Goal: Check status: Check status

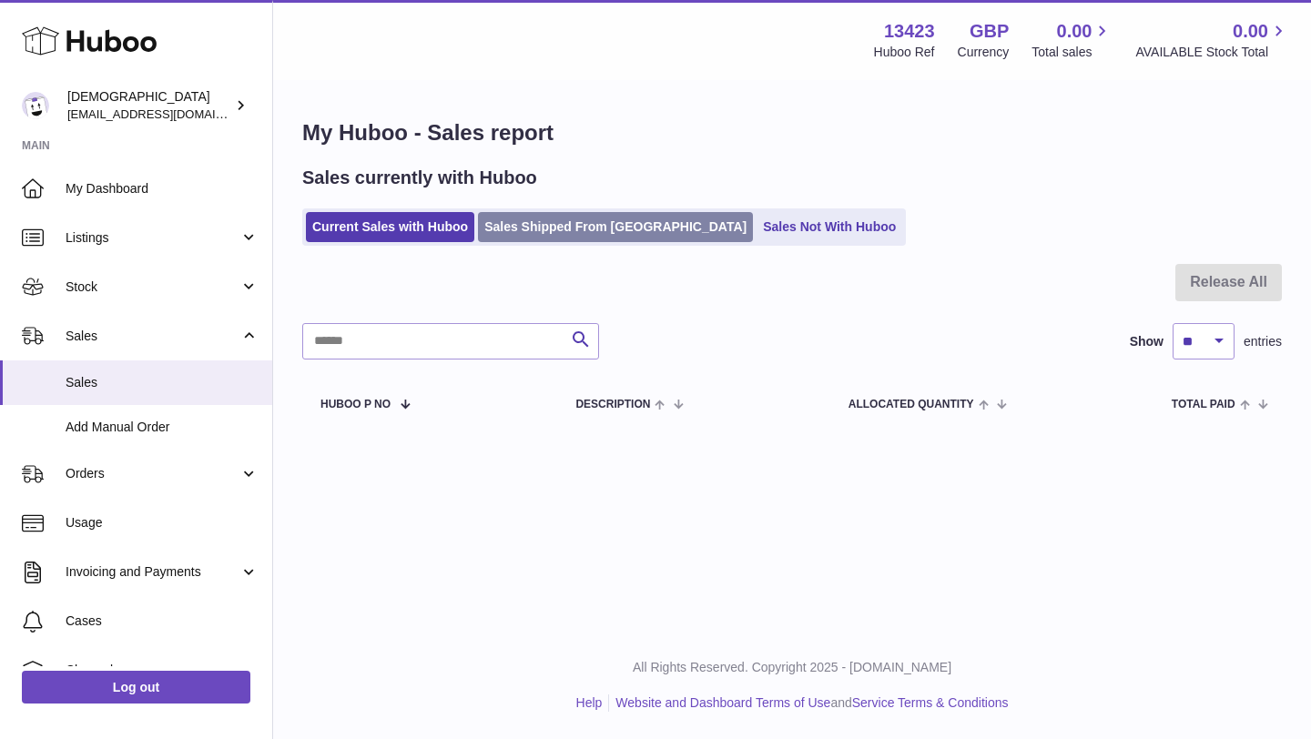
click at [567, 226] on link "Sales Shipped From Huboo" at bounding box center [615, 227] width 275 height 30
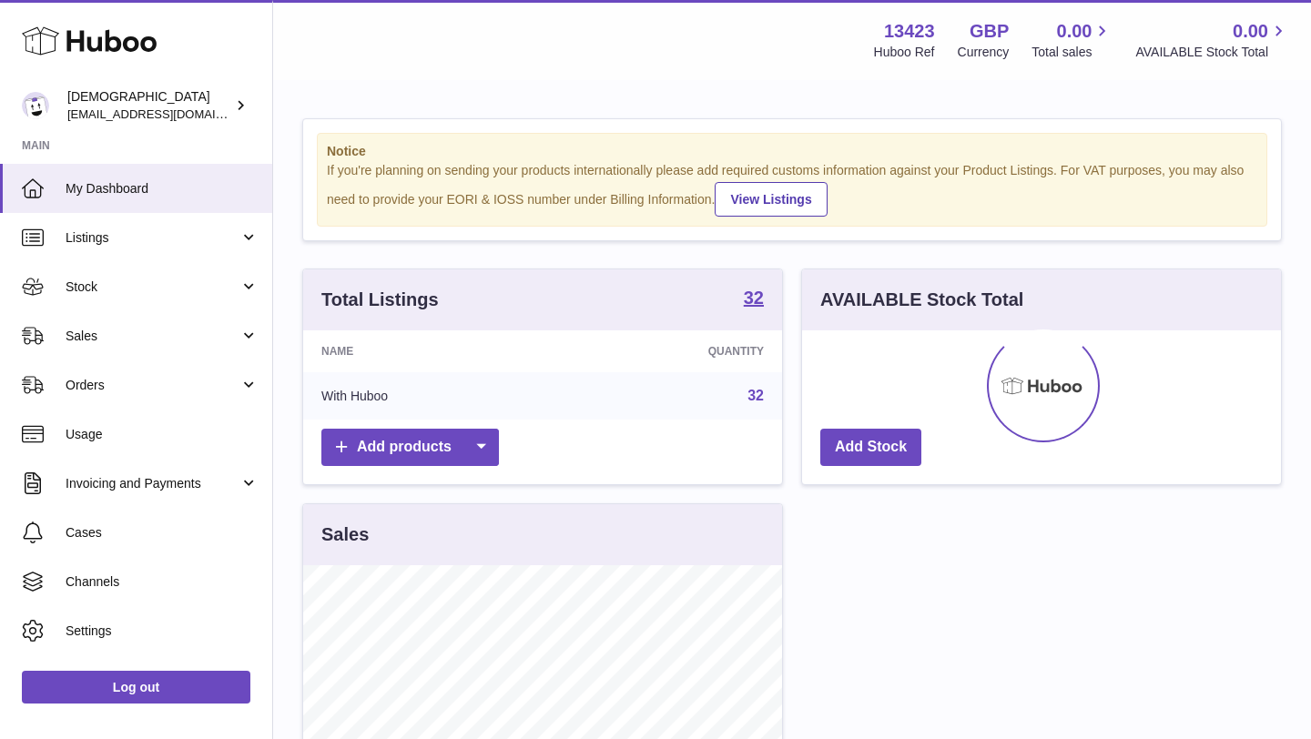
scroll to position [284, 479]
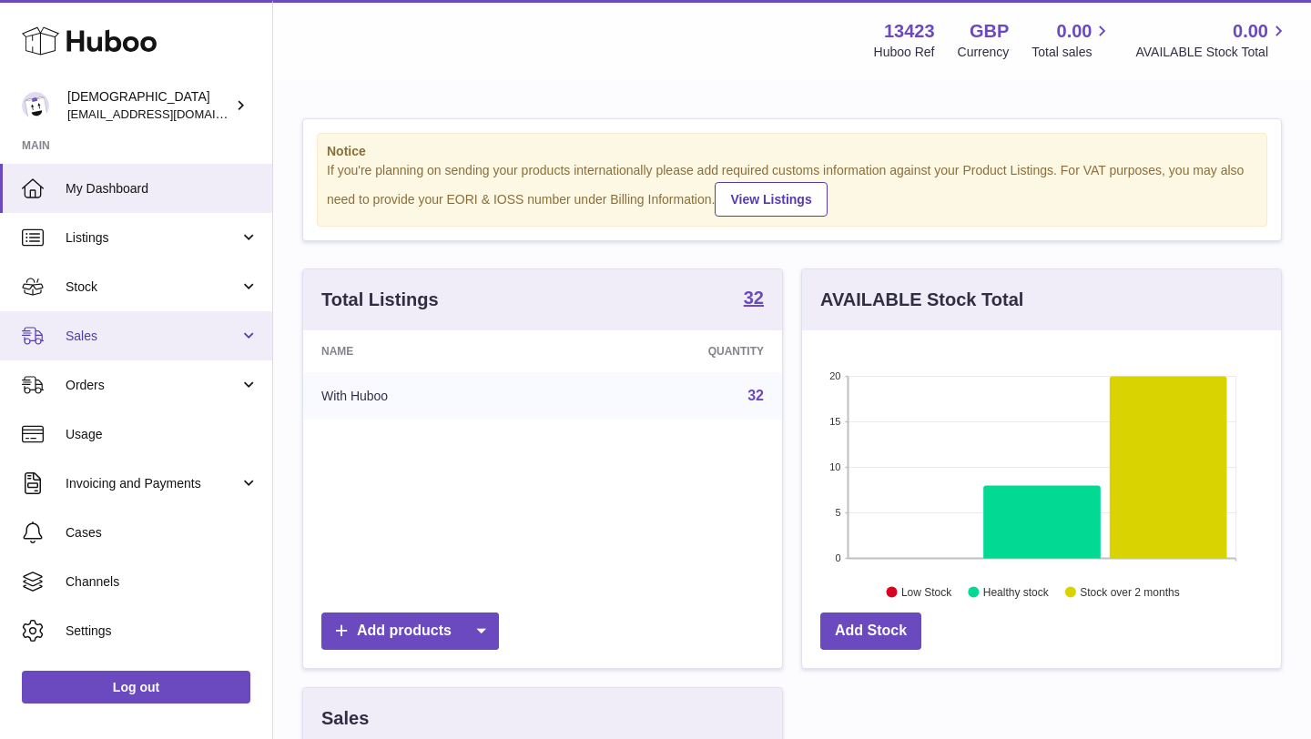
click at [144, 333] on span "Sales" at bounding box center [153, 336] width 174 height 17
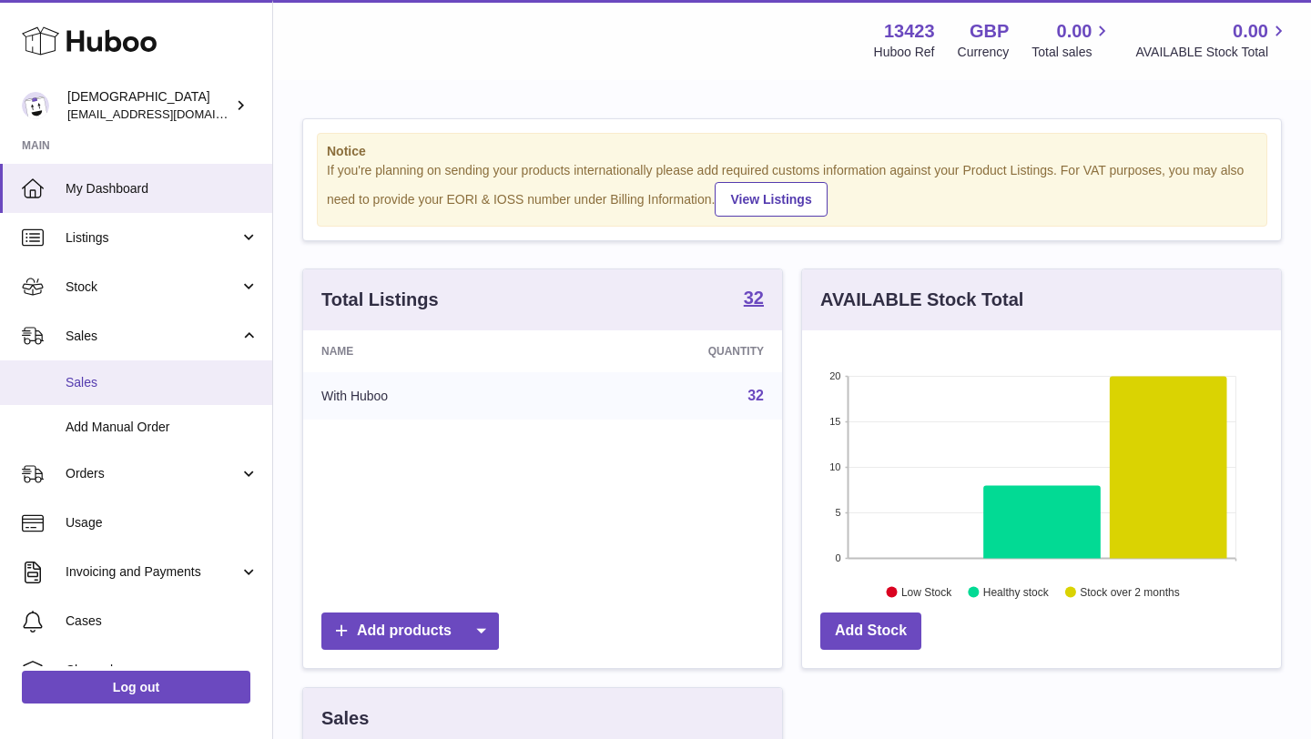
click at [143, 382] on span "Sales" at bounding box center [162, 382] width 193 height 17
